Goal: Information Seeking & Learning: Find specific fact

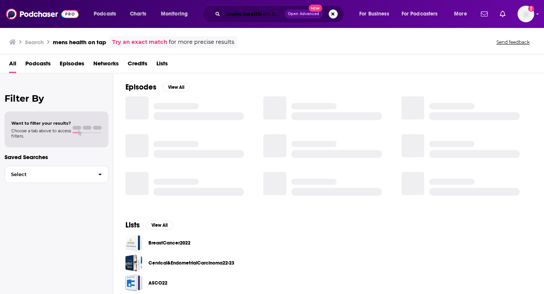
click at [267, 13] on input "mens health on tap" at bounding box center [253, 14] width 61 height 12
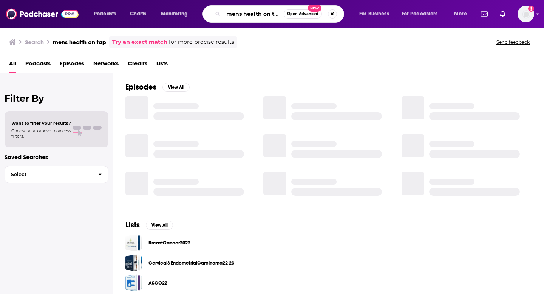
click at [261, 12] on input "mens health on tap" at bounding box center [253, 14] width 60 height 12
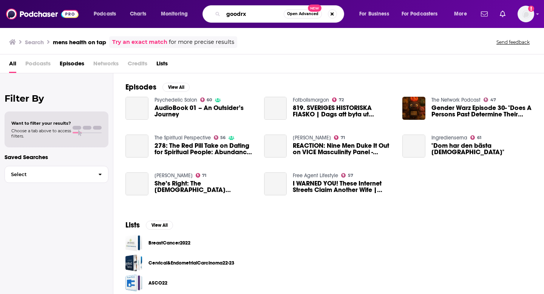
type input "goodrx"
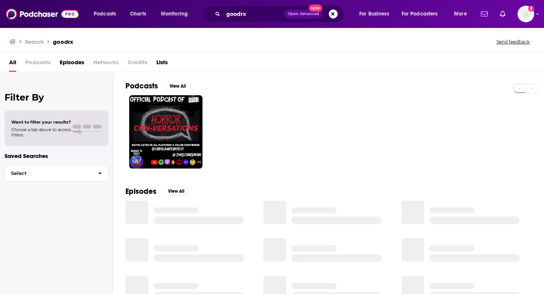
click at [308, 16] on button "Open Advanced New" at bounding box center [303, 13] width 38 height 9
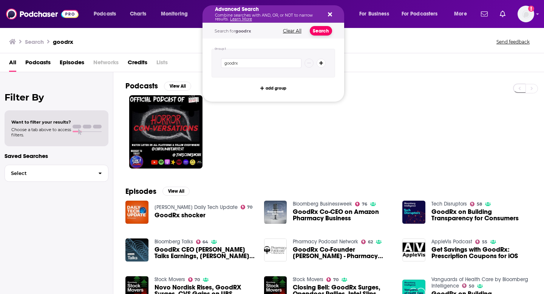
click at [326, 32] on button "Search" at bounding box center [321, 30] width 22 height 9
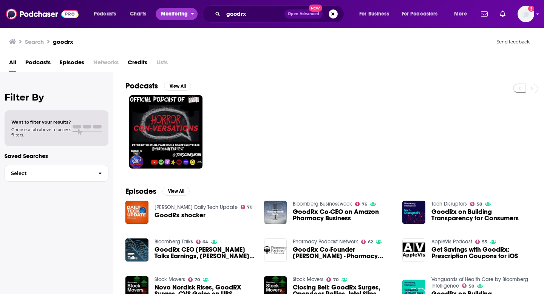
click at [171, 13] on span "Monitoring" at bounding box center [174, 14] width 27 height 11
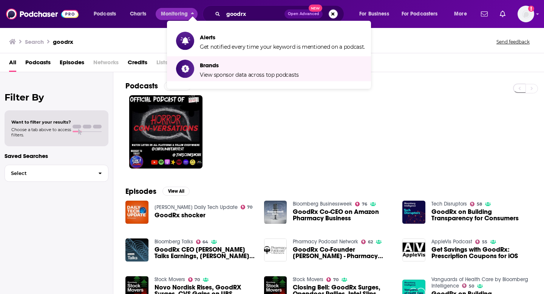
click at [116, 28] on div "Search goodrx Send feedback" at bounding box center [272, 40] width 544 height 26
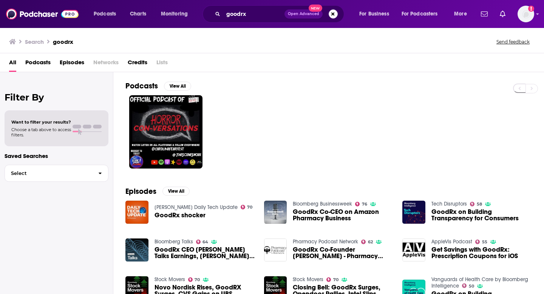
click at [215, 13] on icon "Search podcasts, credits, & more..." at bounding box center [217, 14] width 4 height 4
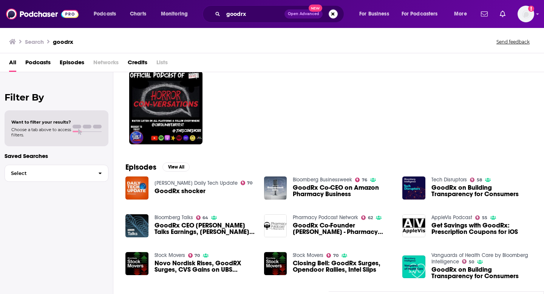
scroll to position [25, 0]
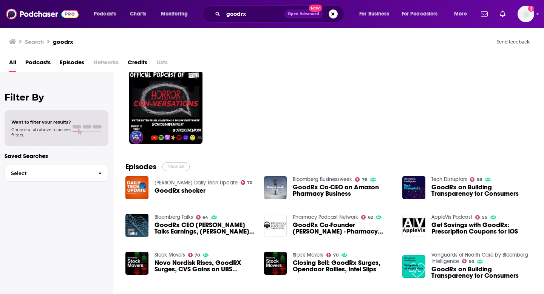
click at [170, 166] on button "View All" at bounding box center [175, 166] width 27 height 9
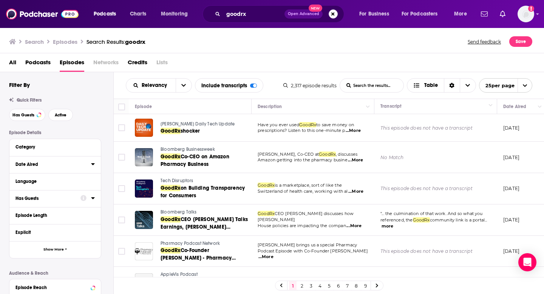
click at [50, 162] on div "Date Aired" at bounding box center [50, 164] width 71 height 5
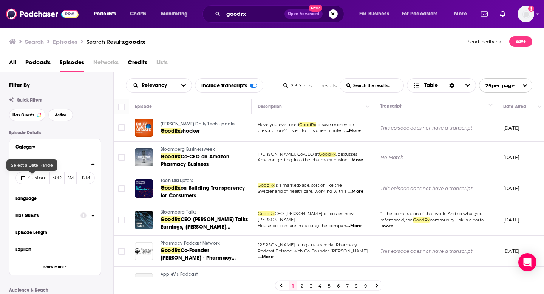
click at [40, 177] on span "Custom" at bounding box center [37, 178] width 19 height 6
select select "8"
select select "2025"
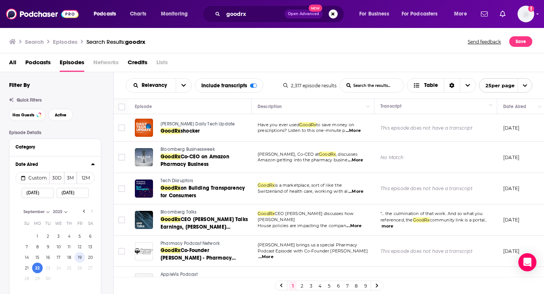
click at [76, 259] on button "19" at bounding box center [79, 257] width 11 height 11
type input "[DATE]"
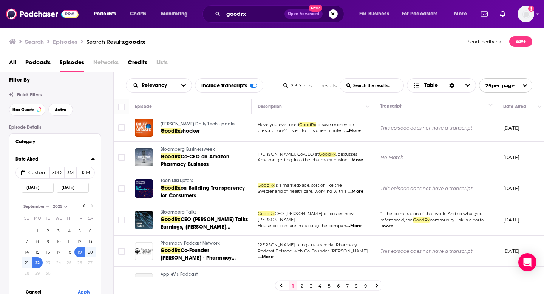
scroll to position [43, 0]
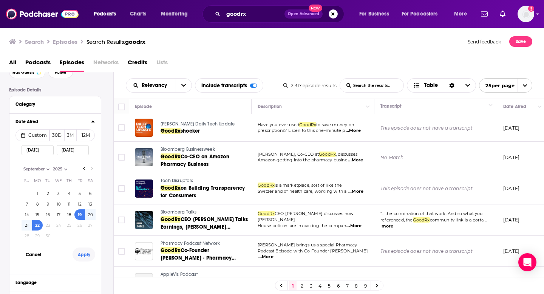
click at [90, 260] on button "Apply" at bounding box center [83, 254] width 23 height 14
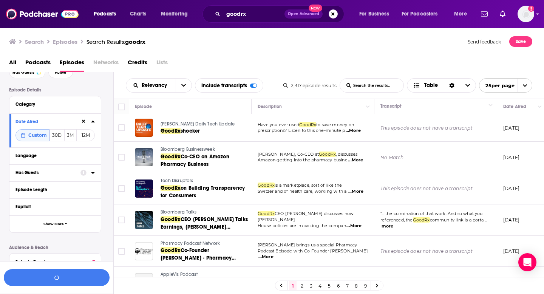
scroll to position [61, 0]
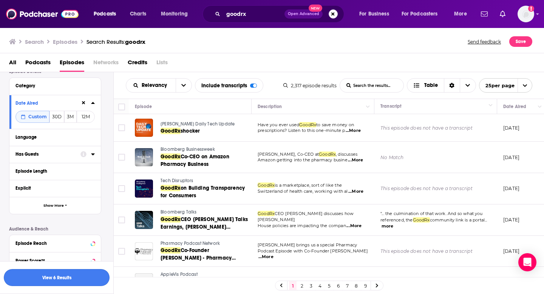
click at [72, 283] on button "View 6 Results" at bounding box center [57, 277] width 106 height 17
